Goal: Use online tool/utility: Use online tool/utility

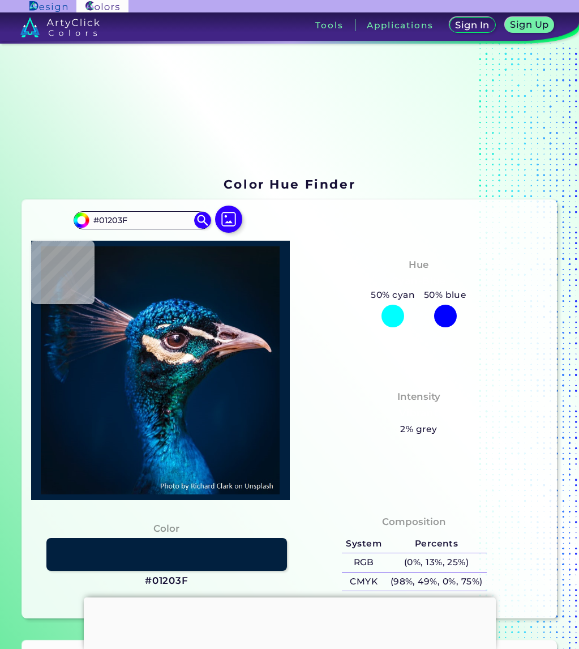
type input "#00203f"
type input "#00203F"
type input "#002040"
type input "#002142"
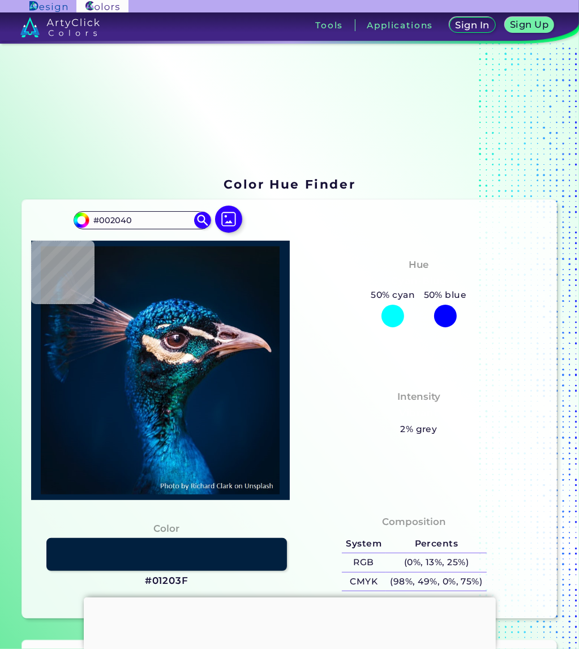
type input "#002142"
type input "#00203f"
type input "#00203F"
type input "#001f40"
type input "#001F40"
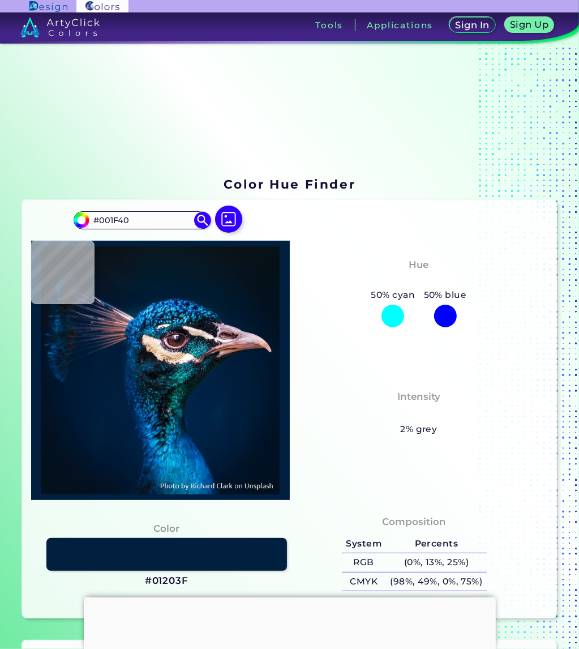
type input "#0f1d1d"
type input "#0F1D1D"
type input "#896f7b"
type input "#896F7B"
type input "#094c63"
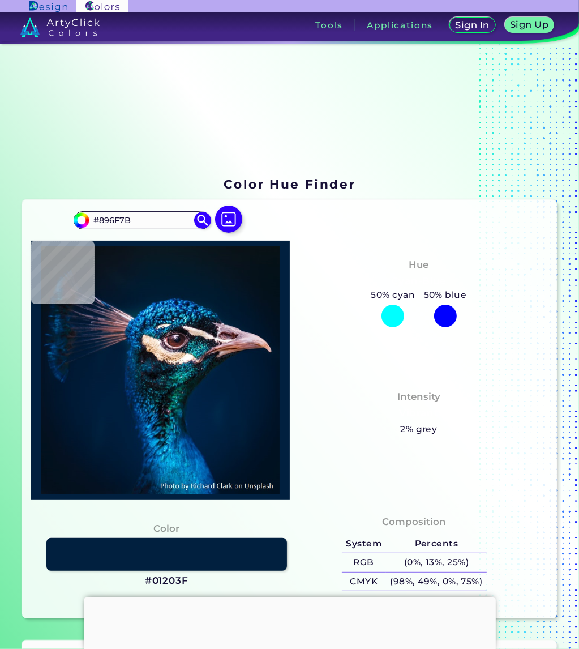
type input "#094C63"
type input "#8b7f87"
type input "#8B7F87"
type input "#0656c3"
type input "#0656C3"
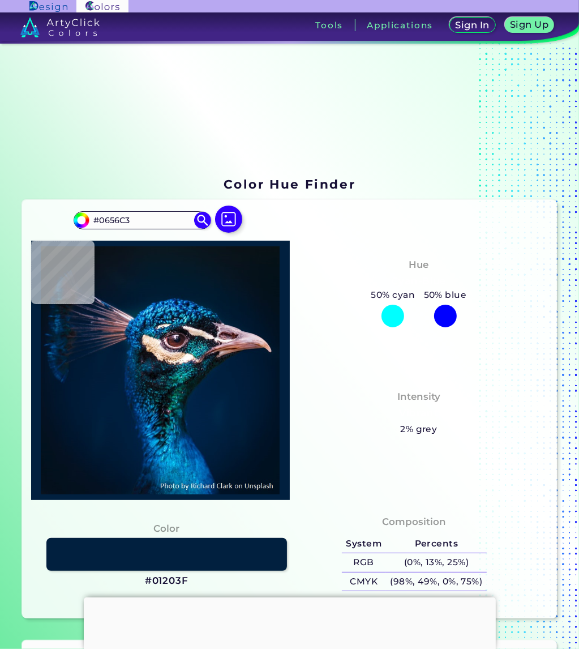
type input "#011c2f"
type input "#011C2F"
type input "#051b28"
type input "#051B28"
type input "#071923"
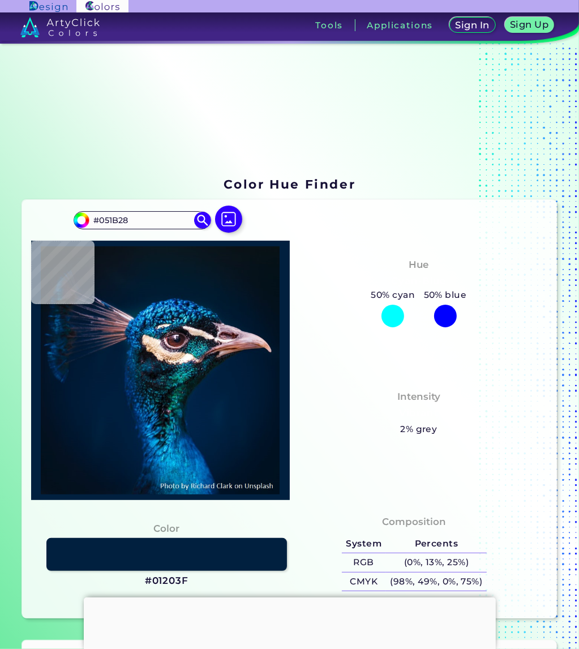
type input "#071923"
type input "#081923"
type input "#0a1823"
type input "#0A1823"
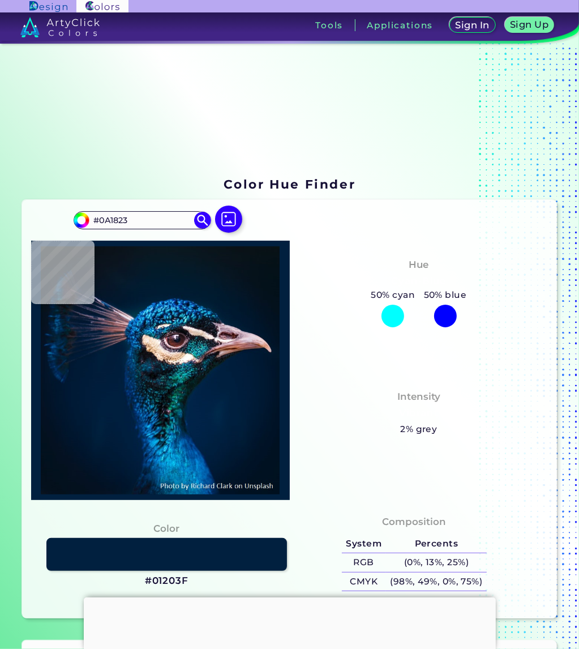
type input "#0b1821"
type input "#0B1821"
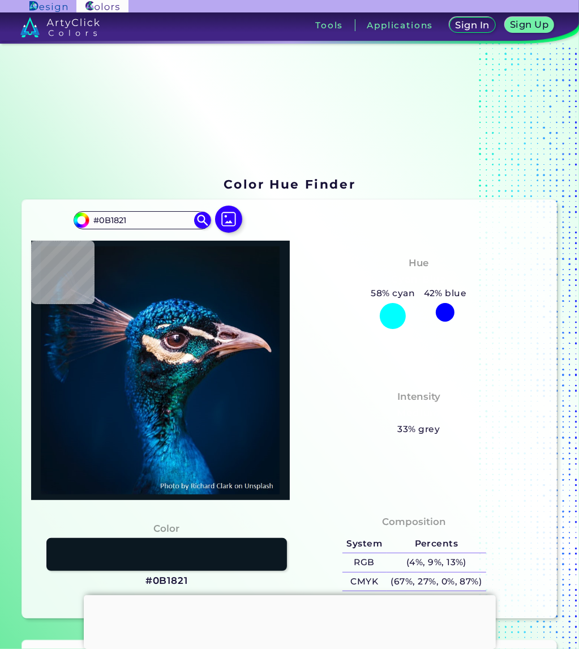
type input "#081317"
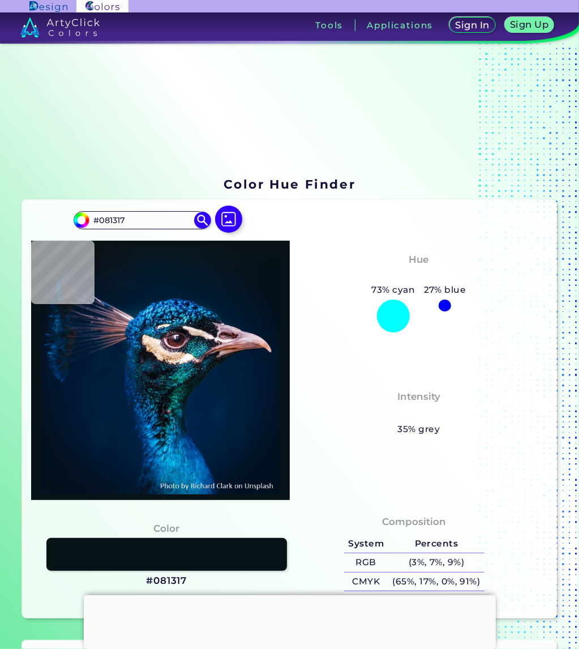
type input "#00152c"
type input "#00152C"
type input "#414c55"
type input "#414C55"
type input "#011b32"
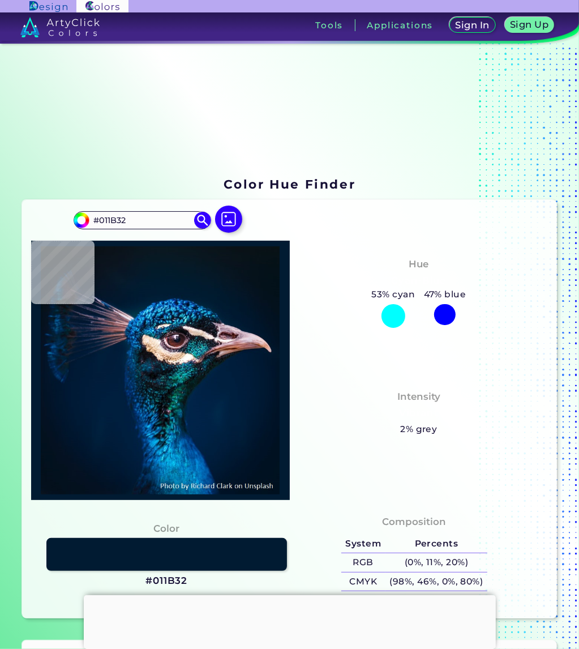
drag, startPoint x: 129, startPoint y: 218, endPoint x: 68, endPoint y: 212, distance: 61.4
click at [68, 212] on div "#011b32 #011B32 Acadia ◉ Acid Green ◉ Aero Blue ◉ Alabaster ◉ Albescent White ◉…" at bounding box center [290, 409] width 536 height 419
type input "ffd19d"
click at [201, 216] on img at bounding box center [203, 220] width 20 height 20
type input "#ffd19d"
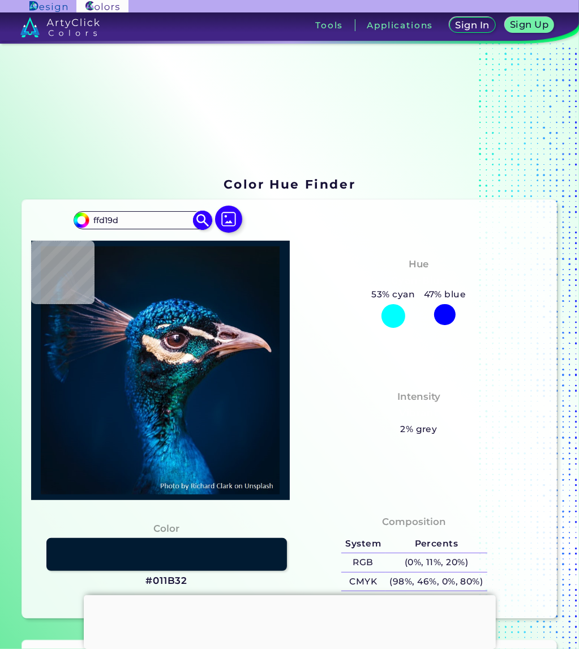
type input "#FFD19D"
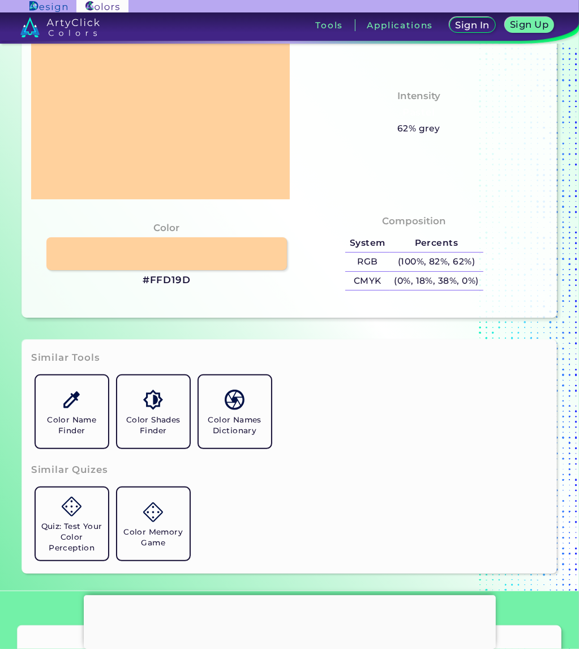
scroll to position [340, 0]
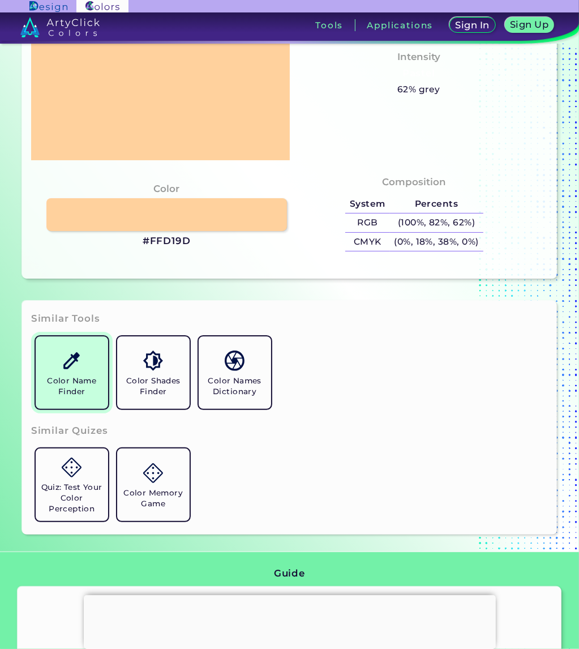
click at [88, 374] on link "Color Name Finder" at bounding box center [72, 373] width 82 height 82
